Goal: Communication & Community: Answer question/provide support

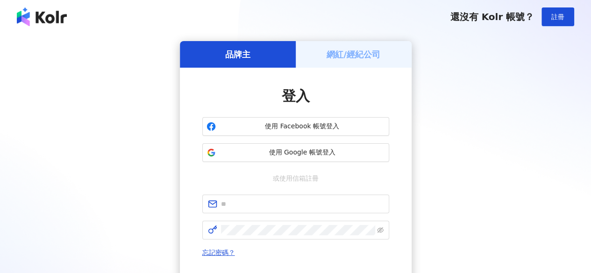
click at [351, 55] on h5 "網紅/經紀公司" at bounding box center [354, 55] width 54 height 12
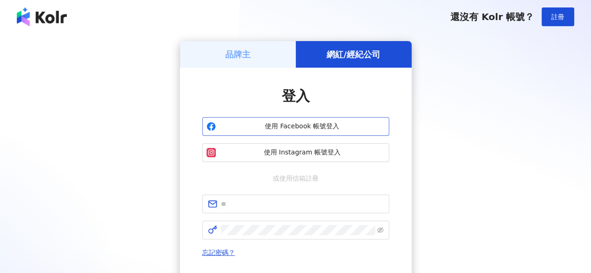
click at [304, 127] on span "使用 Facebook 帳號登入" at bounding box center [302, 126] width 165 height 9
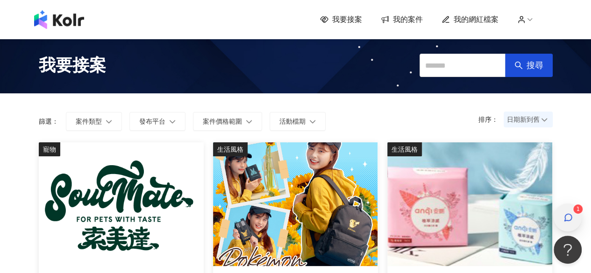
click at [565, 214] on icon "button" at bounding box center [568, 217] width 9 height 9
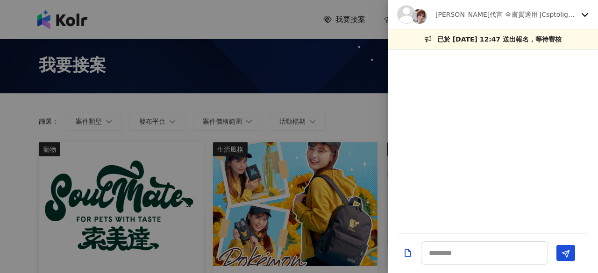
click at [584, 17] on icon at bounding box center [584, 14] width 7 height 7
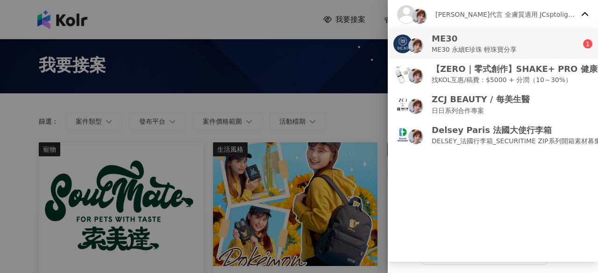
click at [506, 45] on p "ME30 永續E珍珠 輕珠寶分享" at bounding box center [475, 49] width 86 height 10
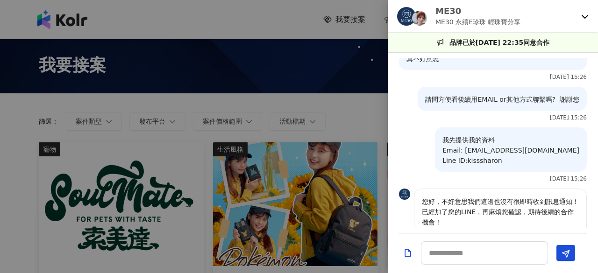
scroll to position [271, 0]
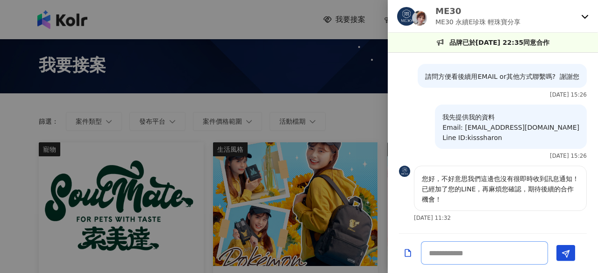
click at [442, 257] on textarea at bounding box center [484, 253] width 127 height 23
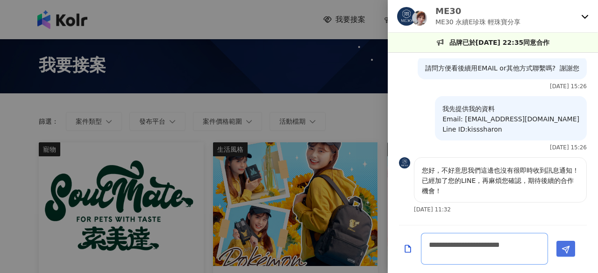
type textarea "**********"
click at [569, 252] on icon "Send" at bounding box center [566, 250] width 8 height 8
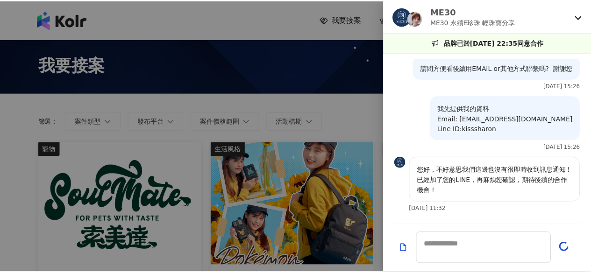
scroll to position [0, 0]
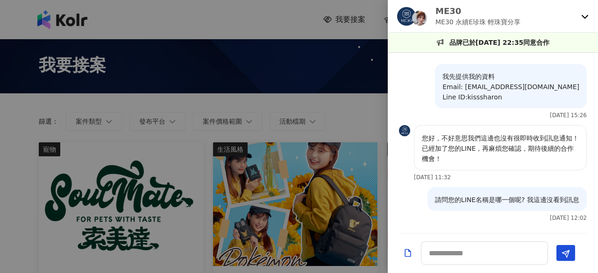
click at [586, 17] on icon at bounding box center [584, 16] width 7 height 7
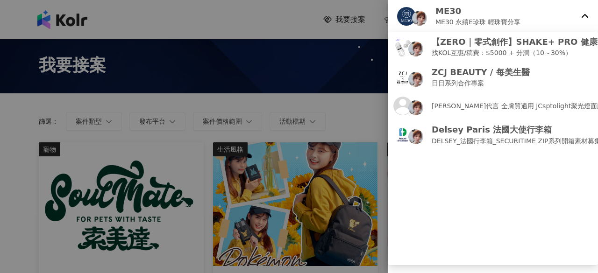
click at [332, 6] on div at bounding box center [299, 136] width 598 height 273
